Goal: Transaction & Acquisition: Purchase product/service

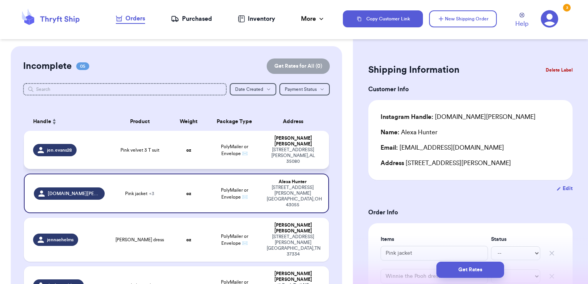
click at [152, 147] on span "Pink velvet 3 T suit" at bounding box center [140, 150] width 39 height 6
type input "Pink velvet 3 T suit"
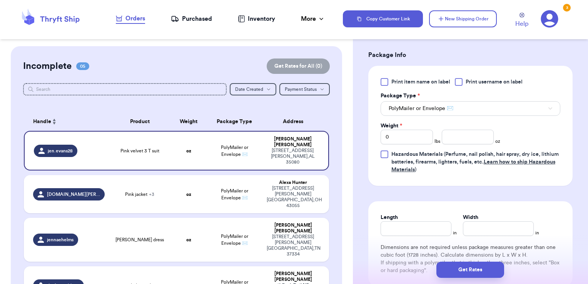
scroll to position [308, 0]
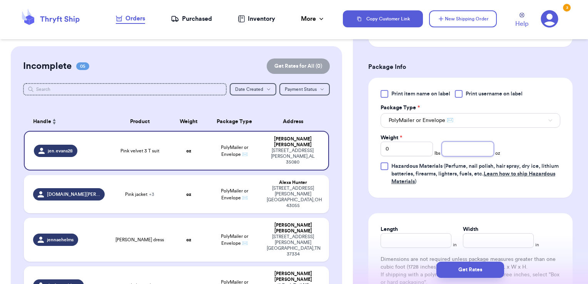
click at [465, 145] on input "number" at bounding box center [468, 149] width 52 height 15
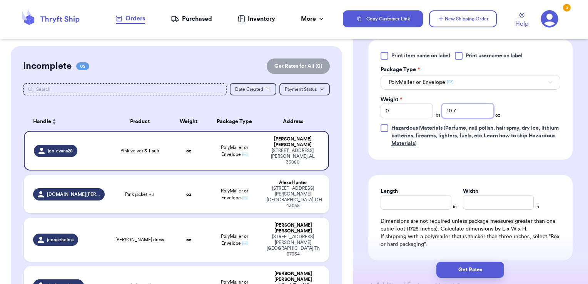
scroll to position [347, 0]
type input "10.7"
click at [435, 202] on input "Length" at bounding box center [416, 202] width 71 height 15
type input "9"
type input "7"
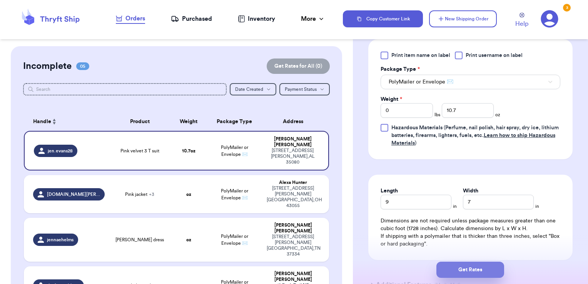
click at [467, 274] on button "Get Rates" at bounding box center [471, 270] width 68 height 16
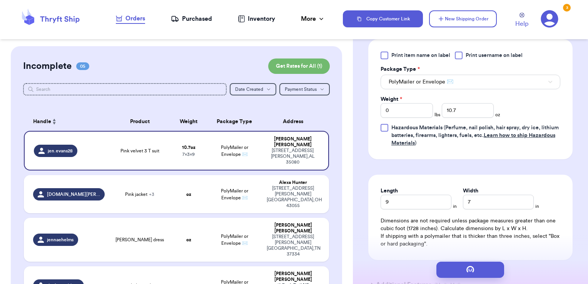
scroll to position [0, 0]
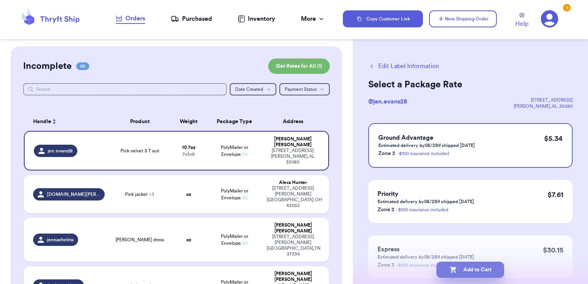
click at [474, 272] on button "Add to Cart" at bounding box center [471, 270] width 68 height 16
checkbox input "true"
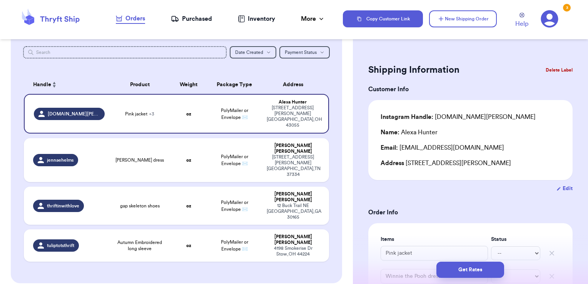
scroll to position [114, 0]
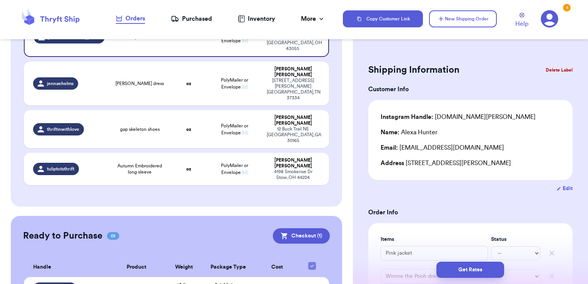
click at [242, 277] on td "PolyMailer or Envelope ✉️" at bounding box center [229, 288] width 54 height 23
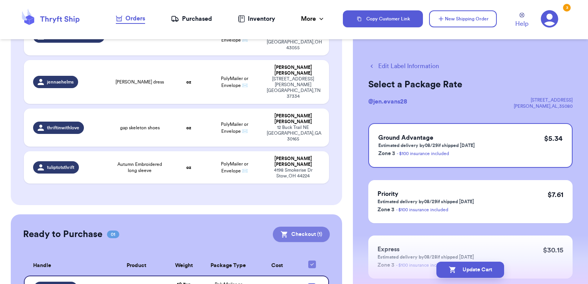
click at [285, 227] on button "Checkout ( 1 )" at bounding box center [301, 234] width 57 height 15
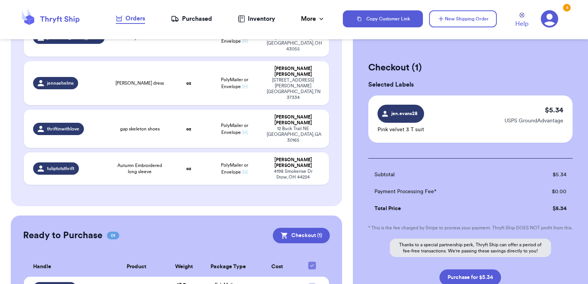
scroll to position [62, 0]
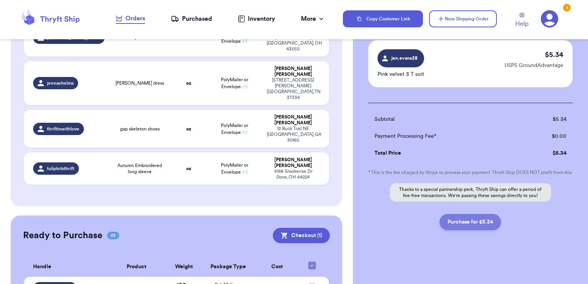
click at [457, 219] on button "Purchase for $5.34" at bounding box center [471, 222] width 62 height 16
checkbox input "false"
checkbox input "true"
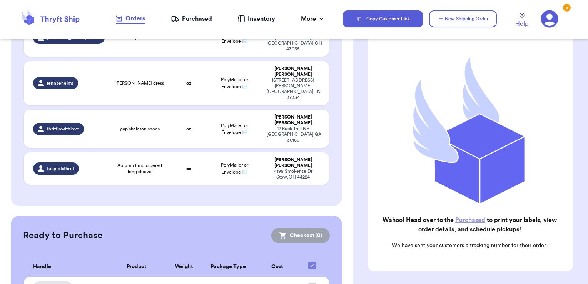
scroll to position [111, 0]
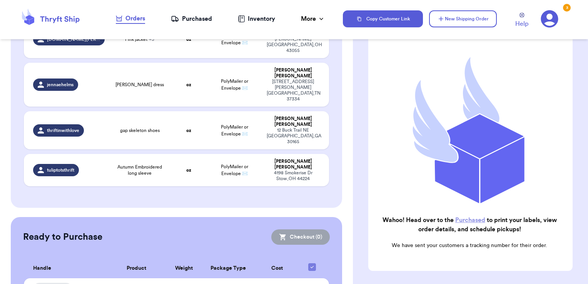
click at [460, 217] on link "Purchased" at bounding box center [470, 220] width 30 height 6
